Goal: Information Seeking & Learning: Learn about a topic

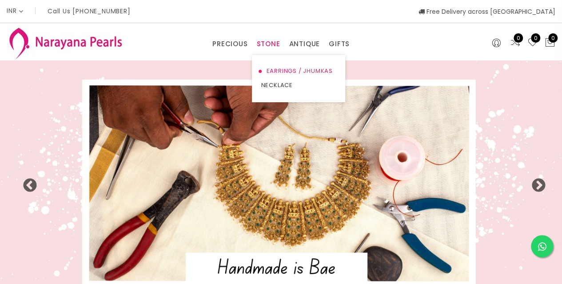
click at [273, 73] on link "EARRINGS / JHUMKAS" at bounding box center [299, 71] width 76 height 14
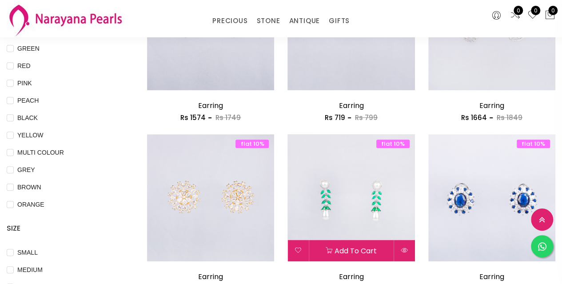
scroll to position [222, 0]
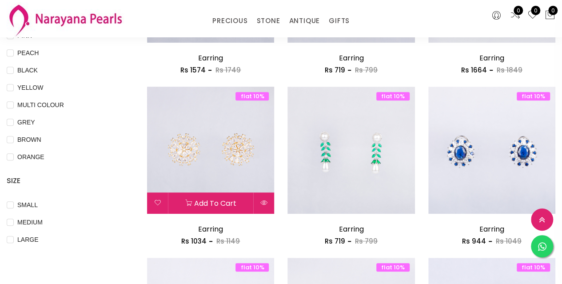
click at [206, 172] on img at bounding box center [210, 150] width 127 height 127
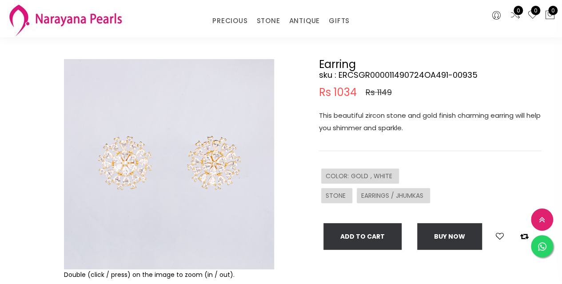
scroll to position [44, 0]
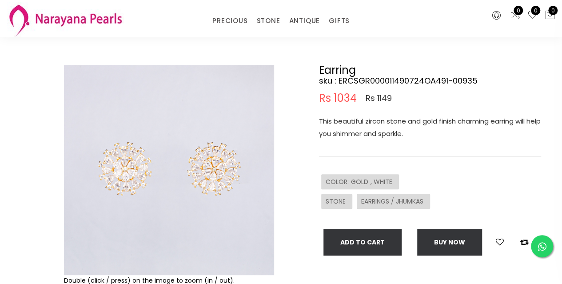
click at [189, 179] on img at bounding box center [169, 170] width 210 height 210
click at [216, 178] on img at bounding box center [169, 170] width 210 height 210
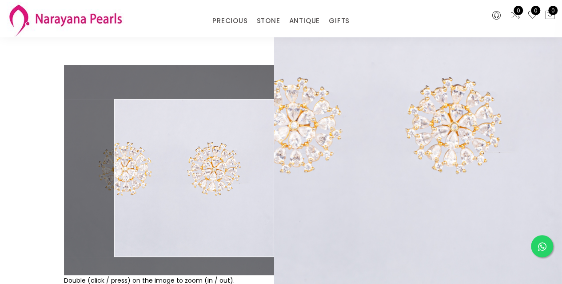
click at [216, 178] on img at bounding box center [169, 170] width 210 height 210
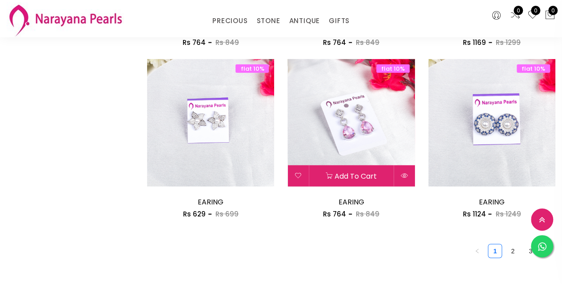
scroll to position [1245, 0]
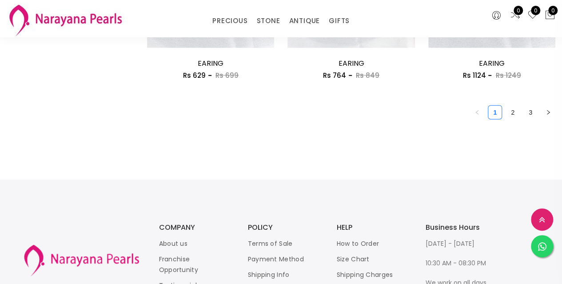
click at [548, 115] on icon "right" at bounding box center [548, 112] width 5 height 5
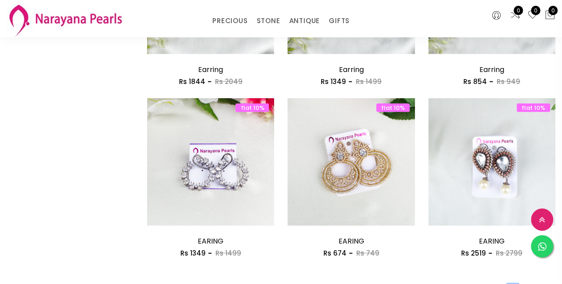
scroll to position [1289, 0]
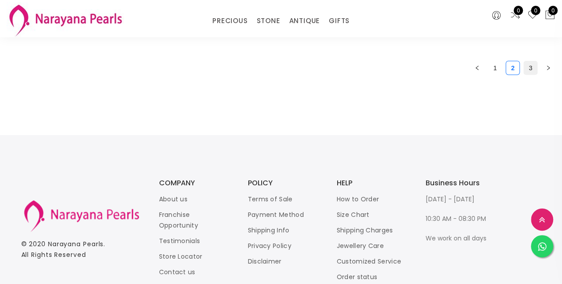
click at [533, 72] on link "3" at bounding box center [530, 67] width 13 height 13
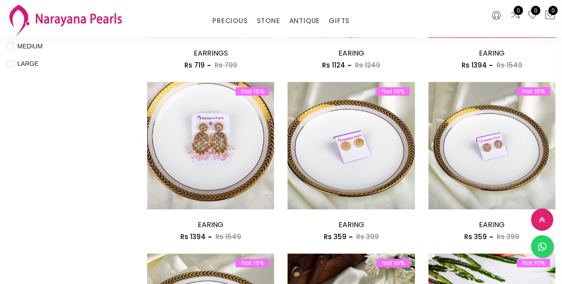
scroll to position [400, 0]
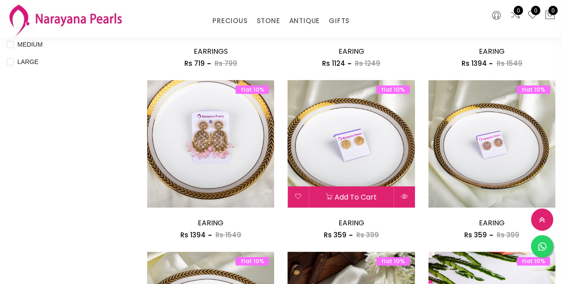
click at [346, 149] on img at bounding box center [351, 143] width 127 height 127
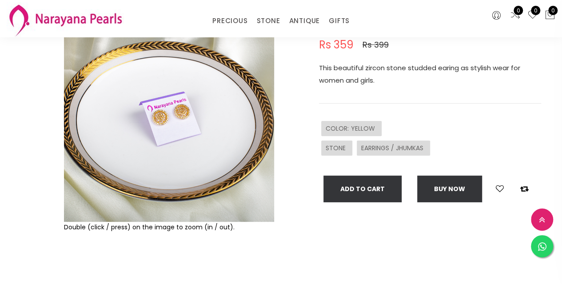
scroll to position [89, 0]
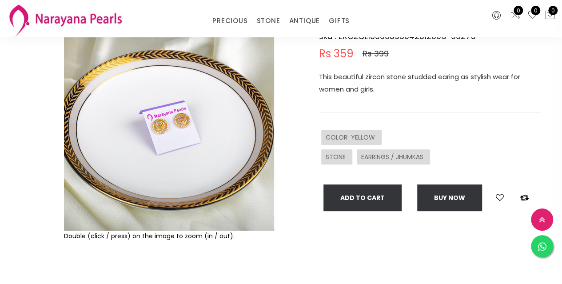
click at [194, 121] on img at bounding box center [169, 125] width 210 height 210
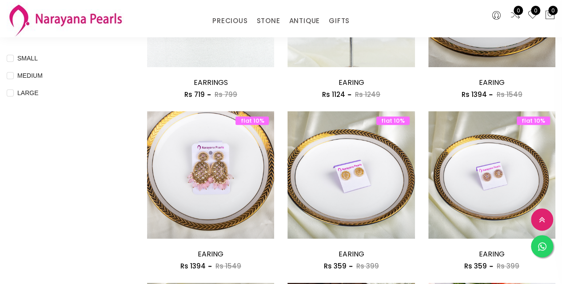
scroll to position [356, 0]
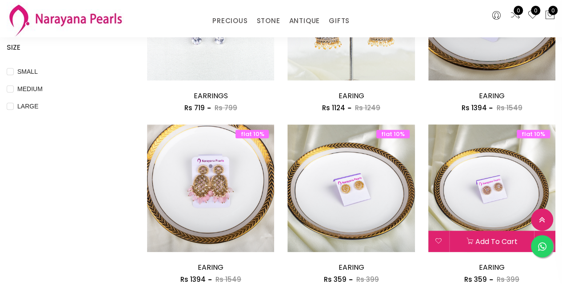
click at [483, 192] on img at bounding box center [492, 187] width 127 height 127
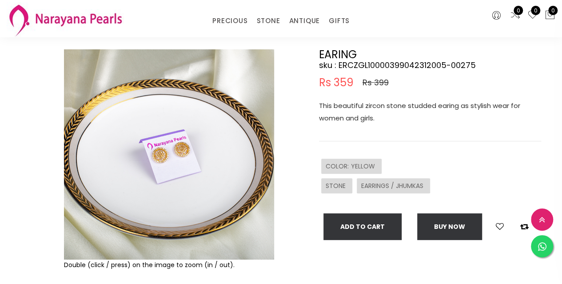
scroll to position [133, 0]
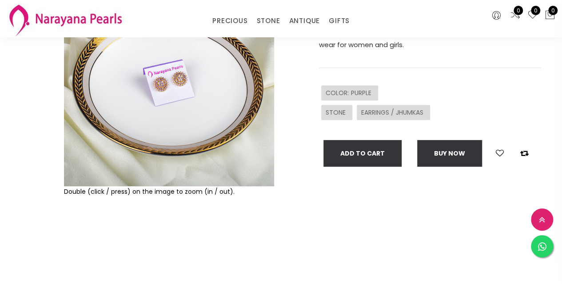
click at [161, 96] on img at bounding box center [169, 81] width 210 height 210
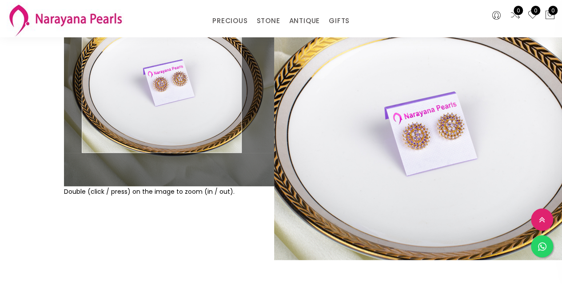
click at [162, 74] on img at bounding box center [169, 81] width 210 height 210
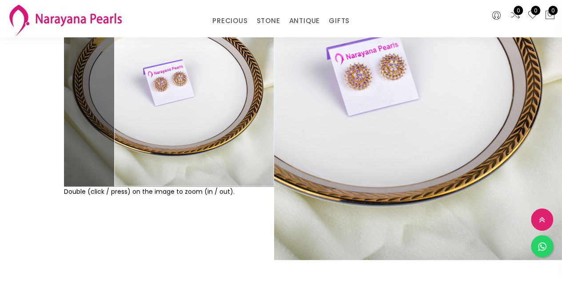
click at [254, 257] on div "Double (click / press) on the image to zoom (in / out). EARING sku : ERCZPR1000…" at bounding box center [281, 116] width 562 height 369
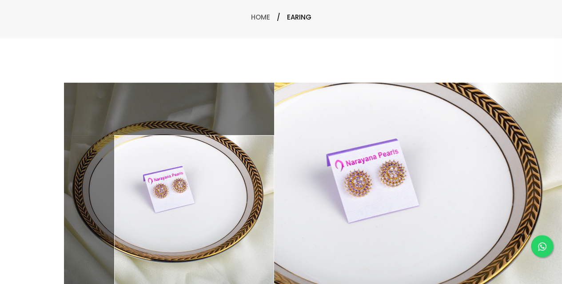
scroll to position [0, 0]
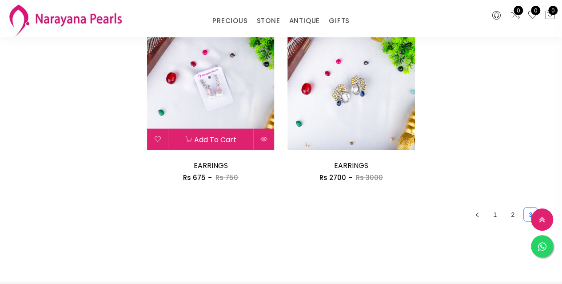
scroll to position [622, 0]
